Goal: Transaction & Acquisition: Register for event/course

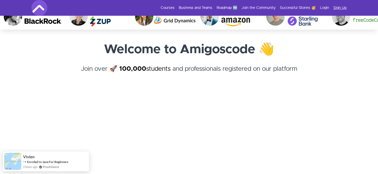
click at [338, 8] on link "Sign Up" at bounding box center [339, 7] width 13 height 5
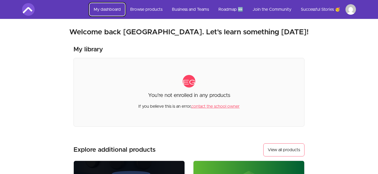
click at [110, 9] on link "My dashboard" at bounding box center [106, 9] width 35 height 13
click at [110, 11] on link "My dashboard" at bounding box center [106, 9] width 35 height 13
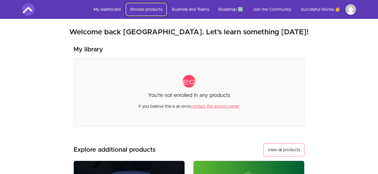
click at [147, 9] on link "Browse products" at bounding box center [146, 9] width 41 height 13
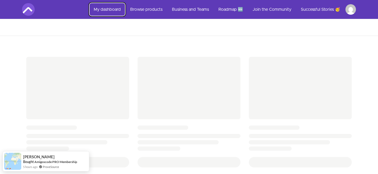
click at [114, 10] on link "My dashboard" at bounding box center [106, 9] width 35 height 13
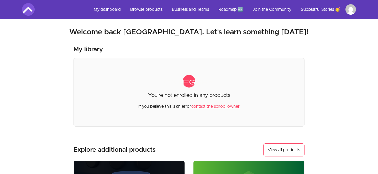
scroll to position [10, 0]
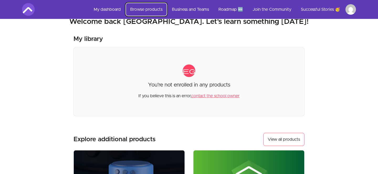
click at [143, 10] on link "Browse products" at bounding box center [146, 9] width 41 height 13
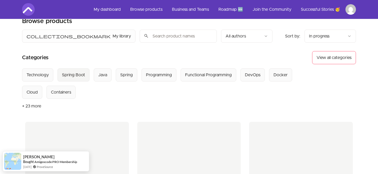
click at [72, 70] on Boot "Spring Boot" at bounding box center [73, 74] width 32 height 13
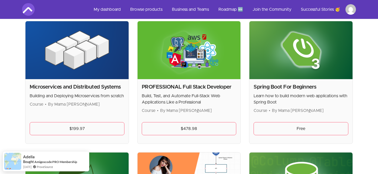
scroll to position [108, 0]
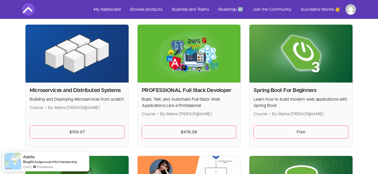
click at [265, 108] on p "Learn how to build modern web applications with Spring Boot" at bounding box center [300, 102] width 95 height 13
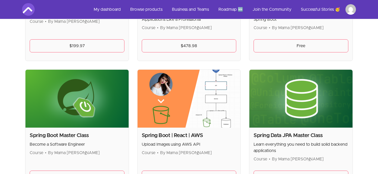
scroll to position [159, 0]
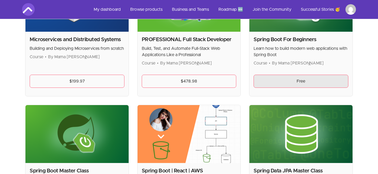
click at [288, 78] on link "Free" at bounding box center [300, 81] width 95 height 13
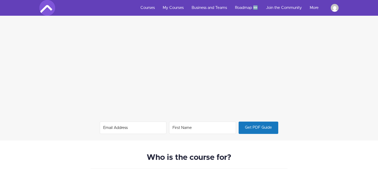
scroll to position [393, 0]
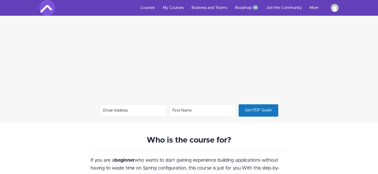
click at [128, 111] on input "Email Address" at bounding box center [133, 110] width 67 height 12
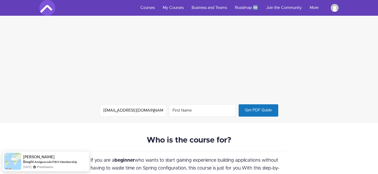
type input "valenciaong0420@gmail.com"
type input "valencia"
click at [238, 104] on button "Get PDF Guide" at bounding box center [258, 110] width 40 height 12
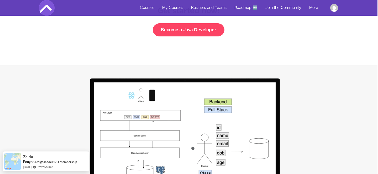
scroll to position [531, 1]
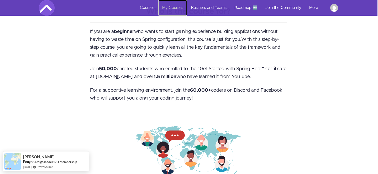
click at [173, 6] on link "My Courses" at bounding box center [172, 8] width 29 height 16
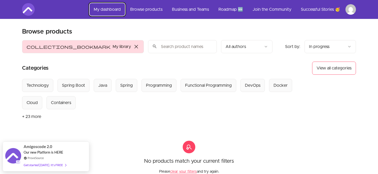
click at [108, 11] on link "My dashboard" at bounding box center [106, 9] width 35 height 13
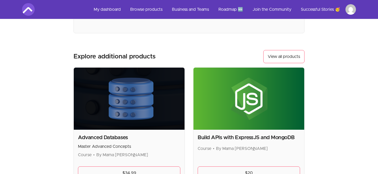
scroll to position [156, 0]
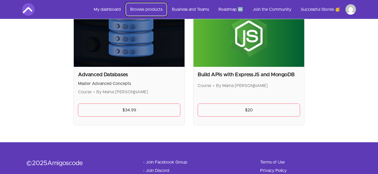
click at [147, 9] on link "Browse products" at bounding box center [146, 9] width 41 height 13
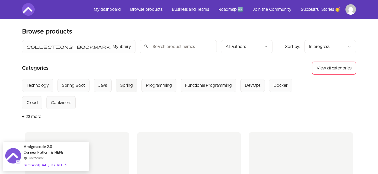
click at [125, 83] on div "Spring" at bounding box center [126, 85] width 13 height 6
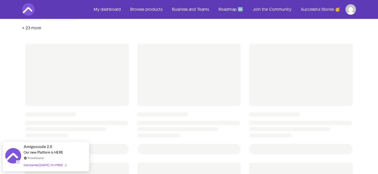
scroll to position [89, 0]
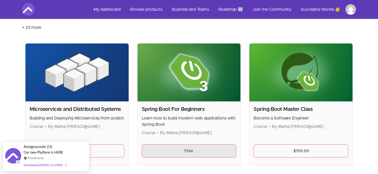
click at [196, 145] on link "Free" at bounding box center [189, 151] width 95 height 13
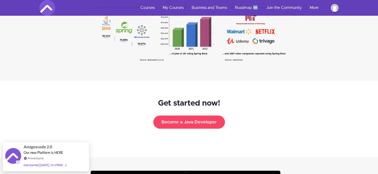
scroll to position [869, 0]
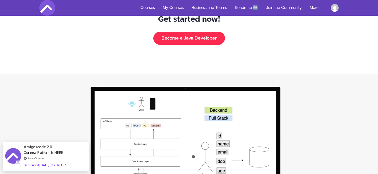
click at [194, 43] on button "Become a Java Developer" at bounding box center [189, 38] width 72 height 13
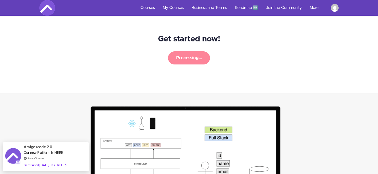
scroll to position [833, 0]
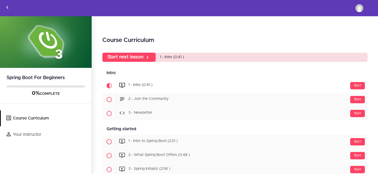
scroll to position [15, 0]
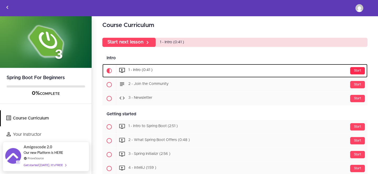
click at [360, 70] on div "Start" at bounding box center [357, 70] width 15 height 7
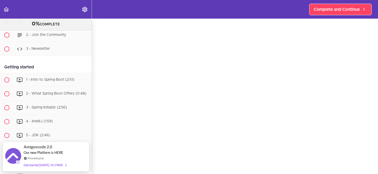
scroll to position [61, 0]
